Goal: Transaction & Acquisition: Purchase product/service

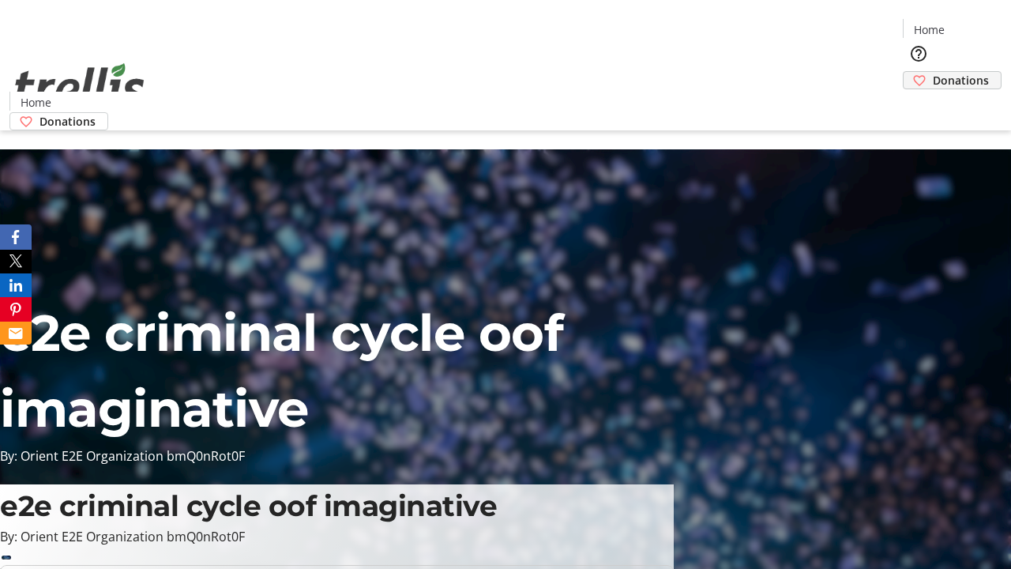
click at [933, 72] on span "Donations" at bounding box center [961, 80] width 56 height 17
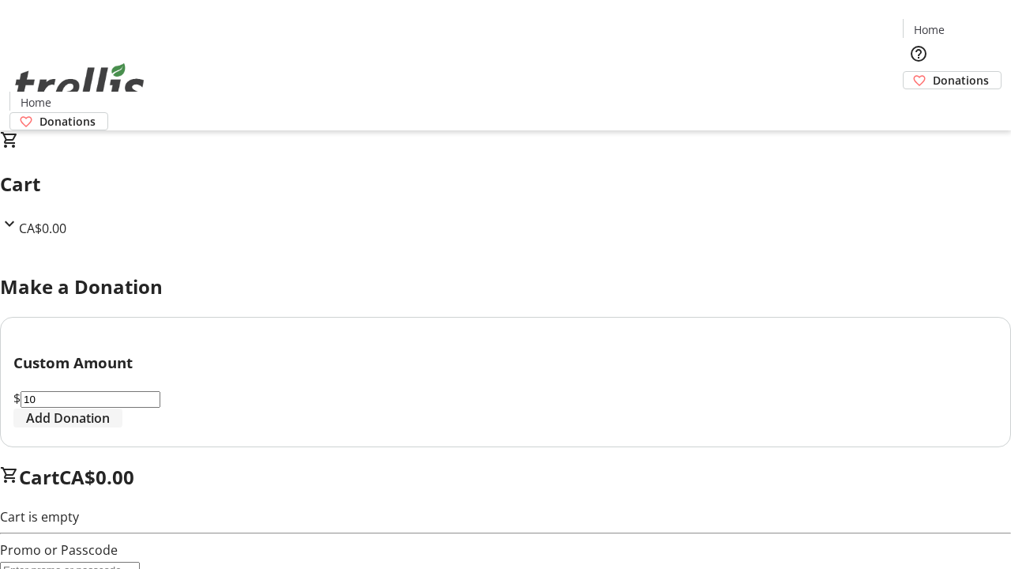
click at [110, 427] on span "Add Donation" at bounding box center [68, 417] width 84 height 19
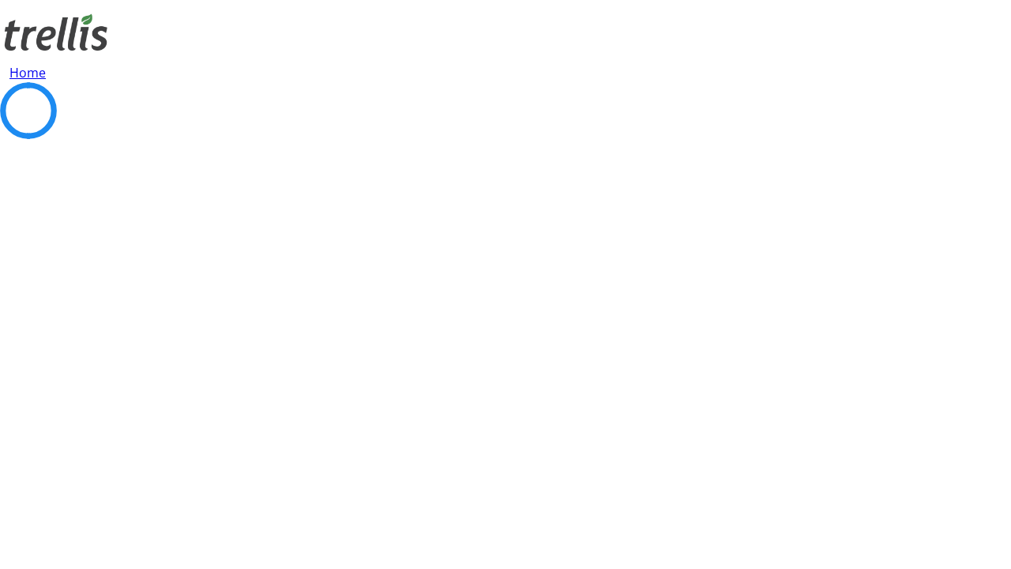
select select "CA"
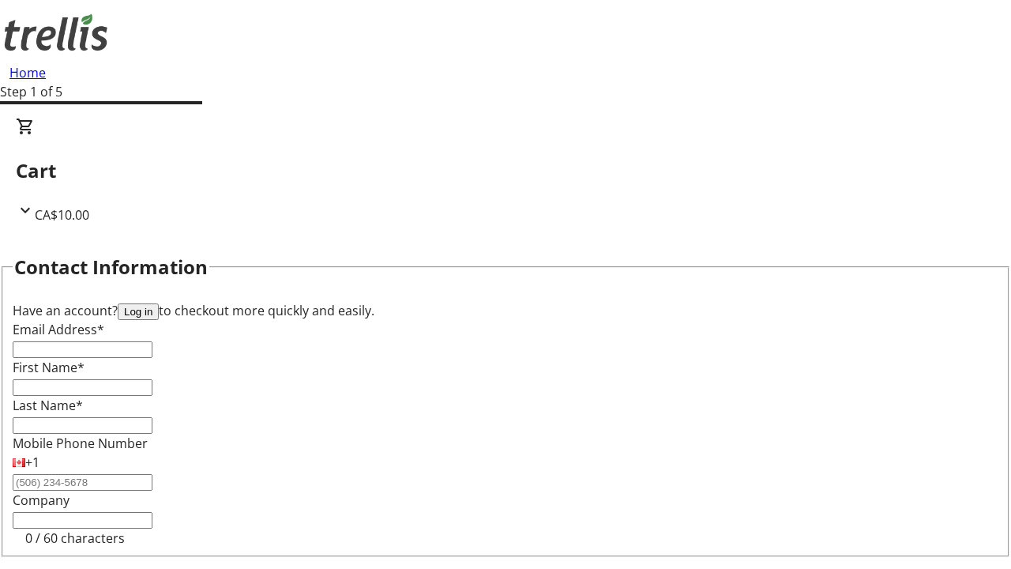
click at [159, 303] on button "Log in" at bounding box center [138, 311] width 41 height 17
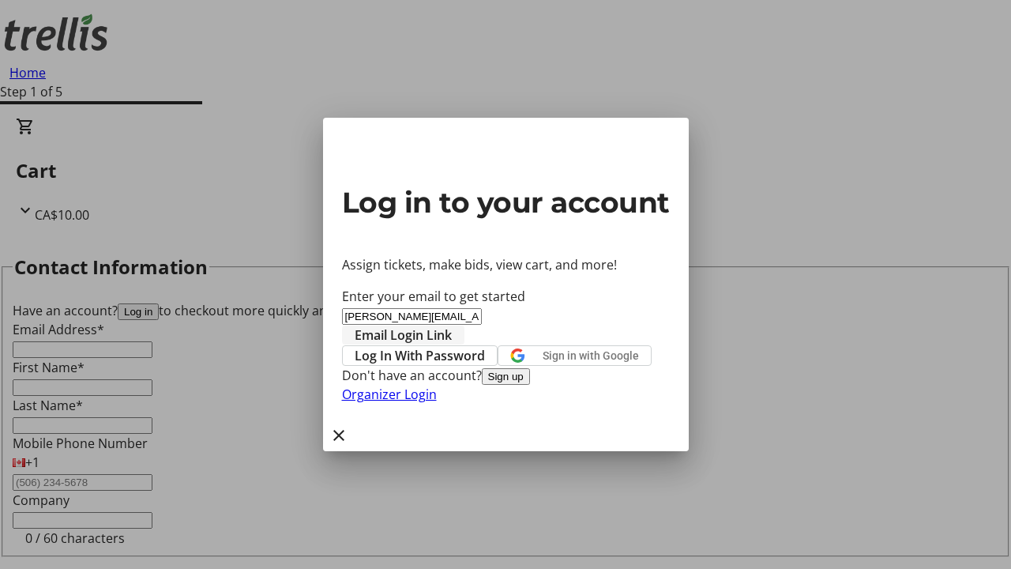
type input "[PERSON_NAME][EMAIL_ADDRESS][DOMAIN_NAME]"
click at [452, 325] on span "Email Login Link" at bounding box center [403, 334] width 97 height 19
